Goal: Information Seeking & Learning: Learn about a topic

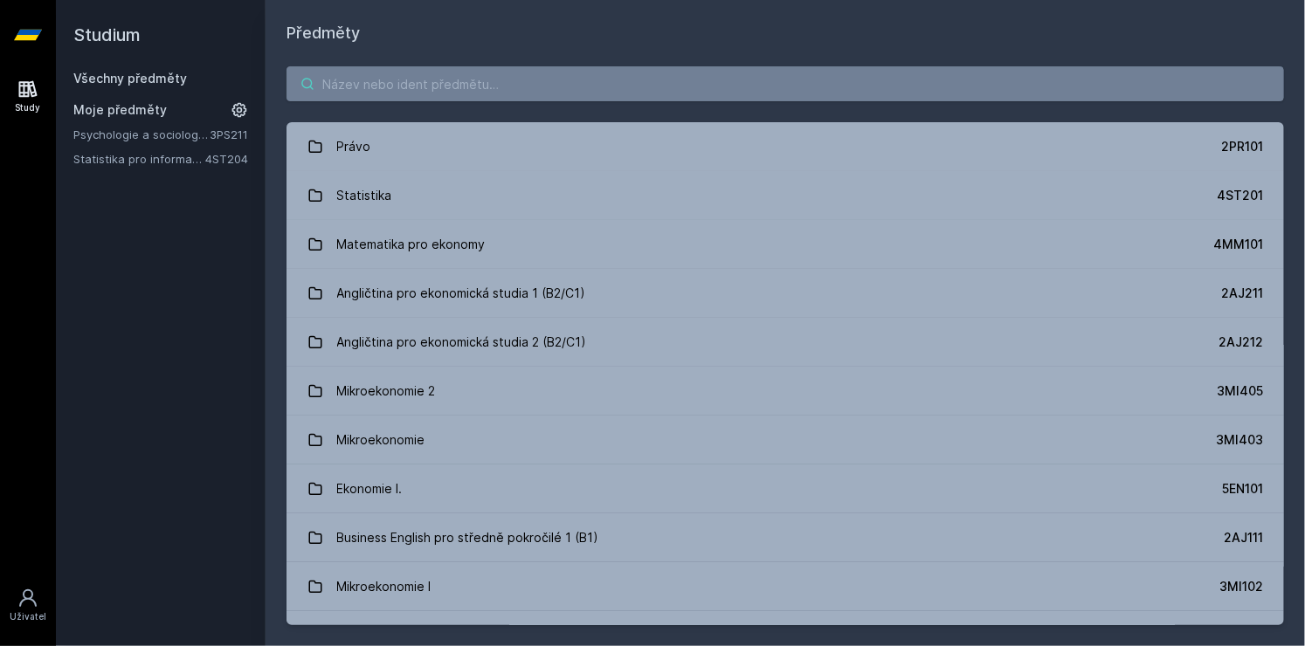
click at [335, 82] on input "search" at bounding box center [784, 83] width 997 height 35
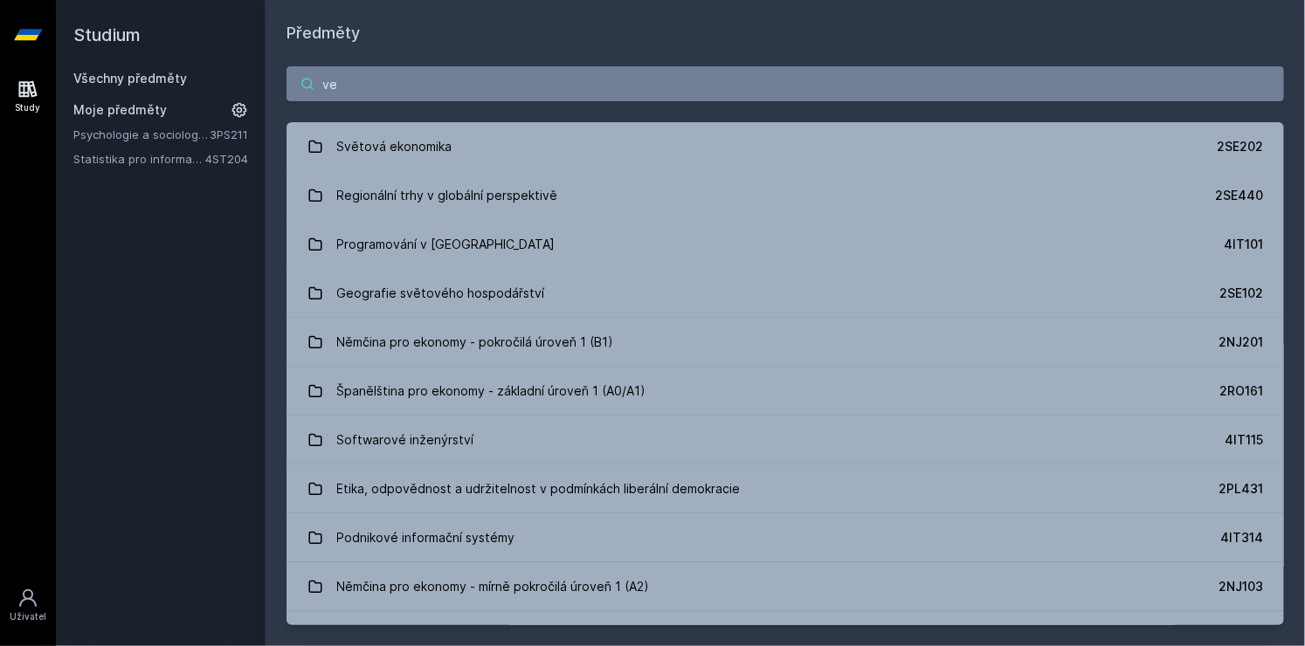
type input "v"
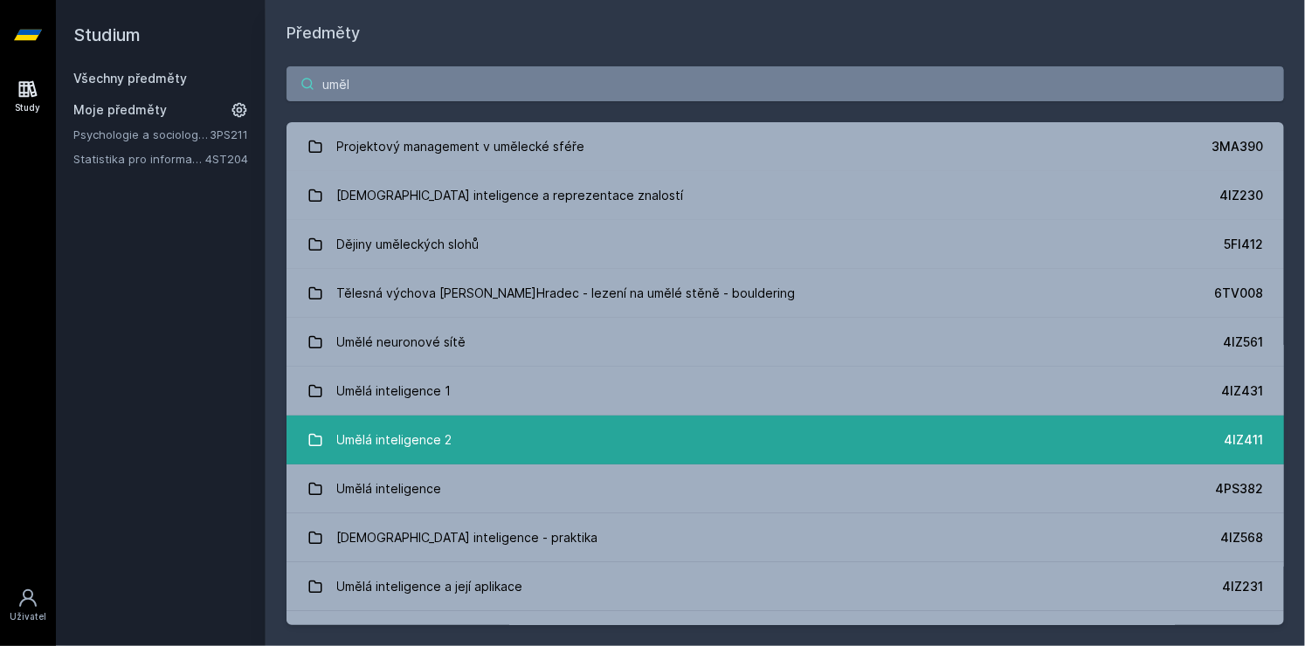
type input "uměl"
click at [386, 437] on div "Umělá inteligence 2" at bounding box center [394, 440] width 115 height 35
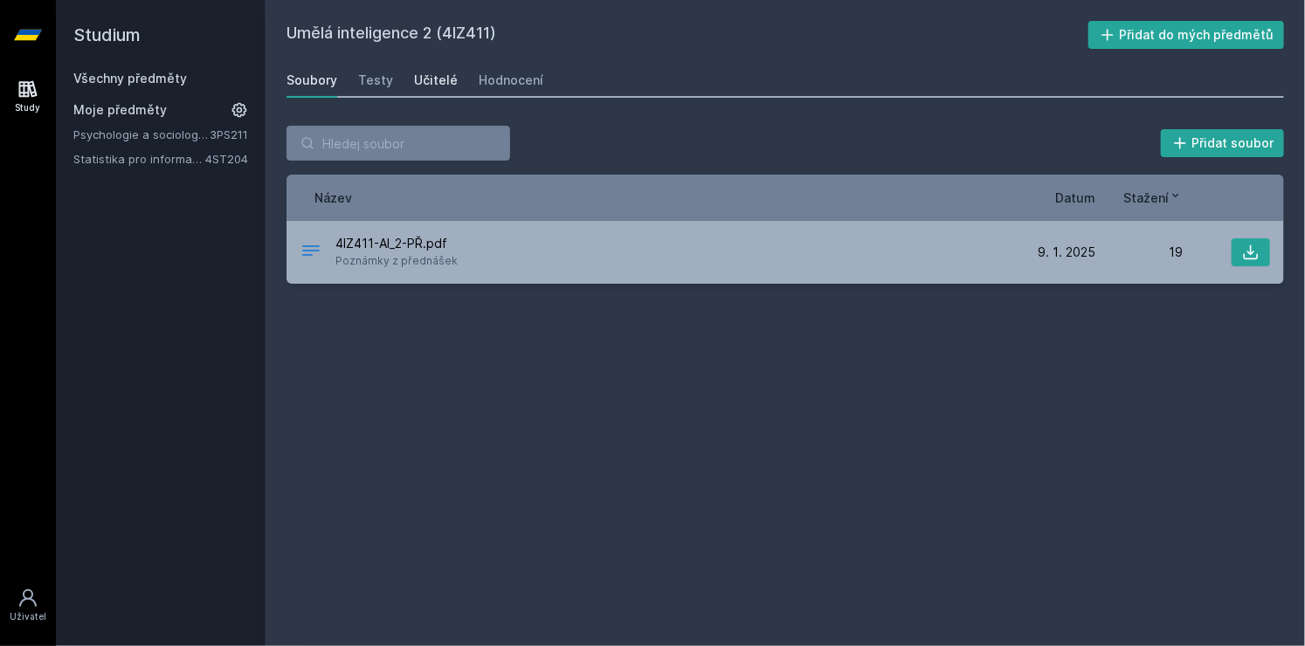
click at [427, 76] on div "Učitelé" at bounding box center [436, 80] width 44 height 17
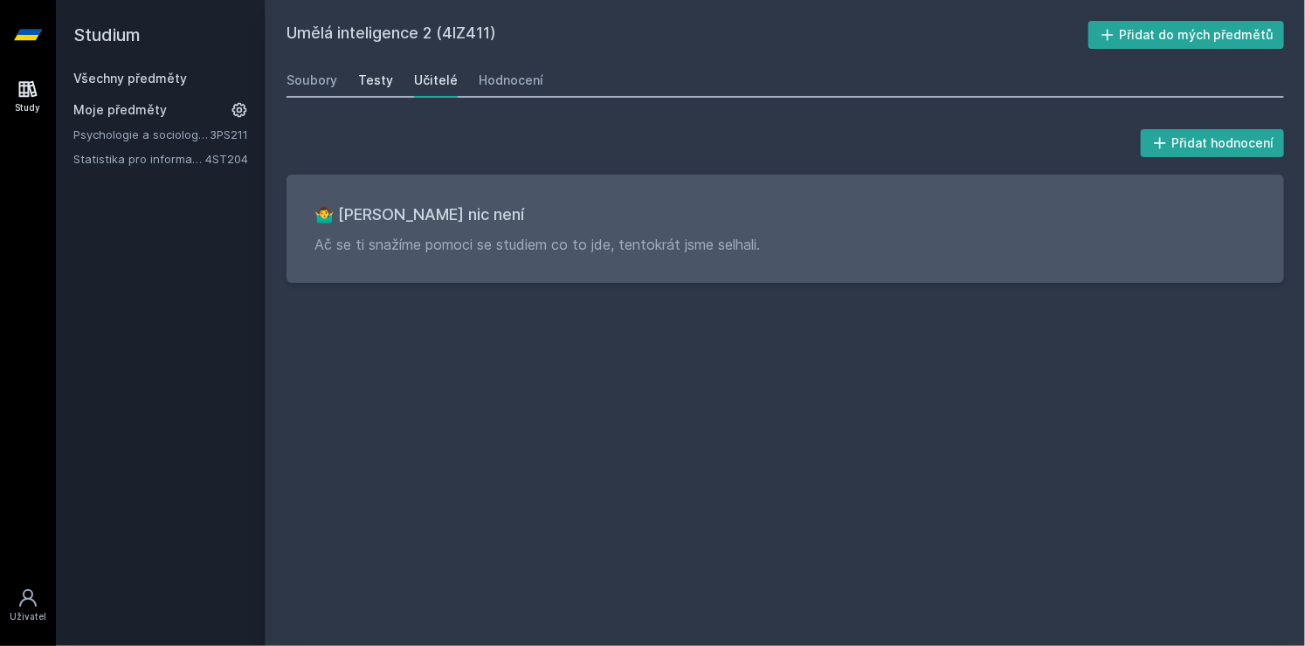
click at [371, 76] on div "Testy" at bounding box center [375, 80] width 35 height 17
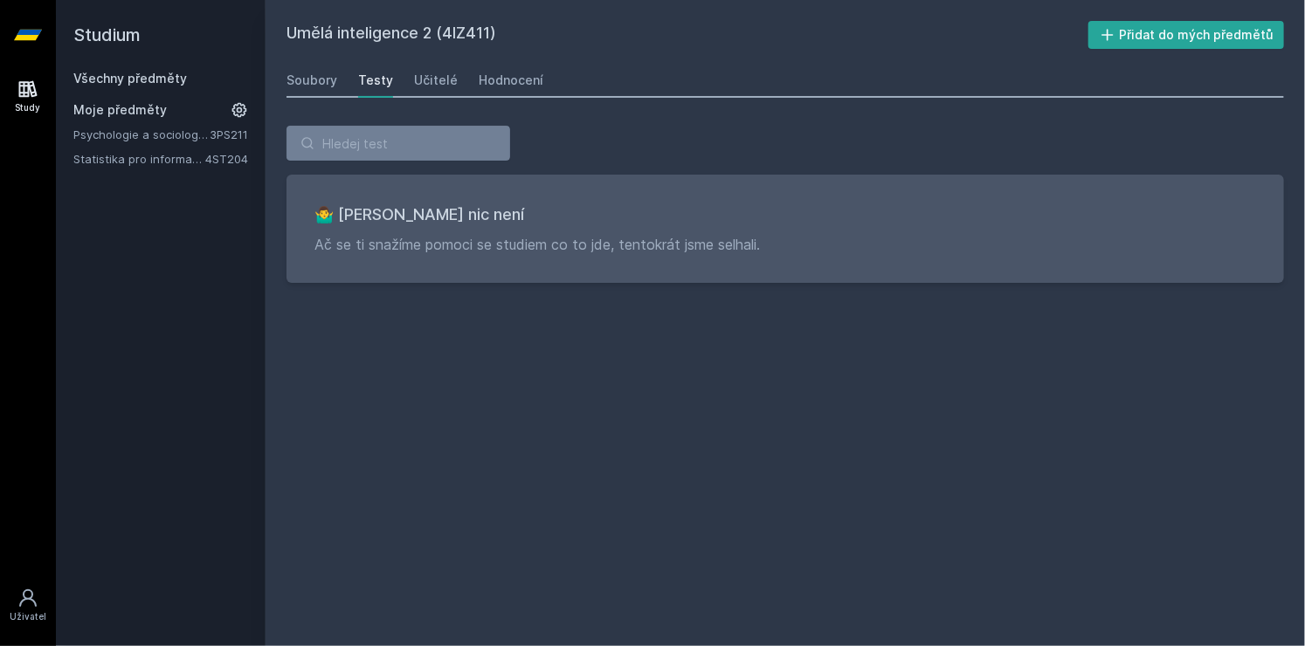
click at [337, 79] on div "Soubory Testy Učitelé Hodnocení" at bounding box center [784, 80] width 997 height 35
click at [316, 88] on div "Soubory" at bounding box center [311, 80] width 51 height 17
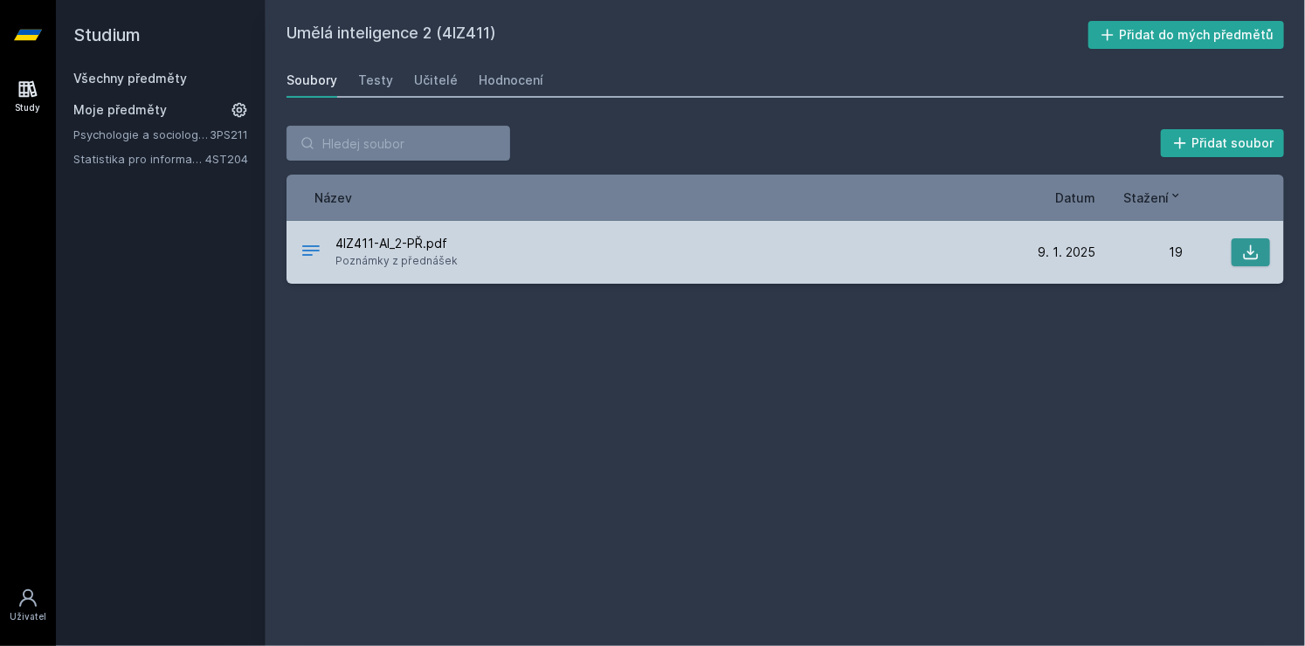
click at [1246, 254] on icon at bounding box center [1250, 252] width 17 height 17
